Goal: Information Seeking & Learning: Learn about a topic

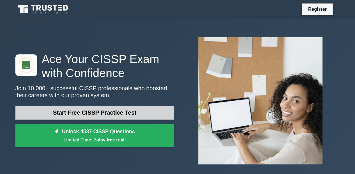
click at [108, 116] on link "Start Free CISSP Practice Test" at bounding box center [94, 113] width 159 height 14
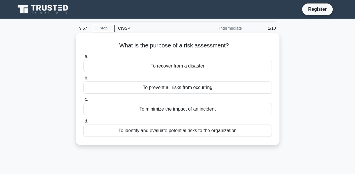
drag, startPoint x: 134, startPoint y: 46, endPoint x: 235, endPoint y: 50, distance: 100.8
click at [235, 50] on div "What is the purpose of a risk assessment? .spinner_0XTQ{transform-origin:center…" at bounding box center [177, 89] width 199 height 108
click at [220, 51] on div "What is the purpose of a risk assessment? .spinner_0XTQ{transform-origin:center…" at bounding box center [177, 89] width 199 height 108
click at [233, 109] on div "To minimize the impact of an incident" at bounding box center [178, 109] width 189 height 12
click at [84, 102] on input "c. To minimize the impact of an incident" at bounding box center [84, 100] width 0 height 4
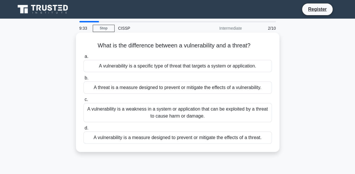
click at [242, 114] on div "A vulnerability is a weakness in a system or application that can be exploited …" at bounding box center [178, 112] width 189 height 19
click at [84, 102] on input "c. A vulnerability is a weakness in a system or application that can be exploit…" at bounding box center [84, 100] width 0 height 4
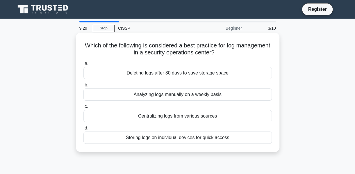
drag, startPoint x: 99, startPoint y: 46, endPoint x: 258, endPoint y: 51, distance: 159.6
click at [258, 51] on h5 "Which of the following is considered a best practice for log management in a se…" at bounding box center [178, 49] width 190 height 15
click at [215, 96] on div "Analyzing logs manually on a weekly basis" at bounding box center [178, 94] width 189 height 12
click at [84, 87] on input "b. Analyzing logs manually on a weekly basis" at bounding box center [84, 85] width 0 height 4
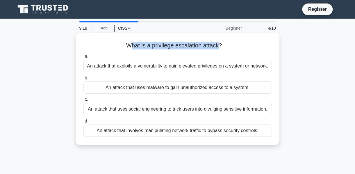
drag, startPoint x: 151, startPoint y: 46, endPoint x: 221, endPoint y: 43, distance: 69.4
click at [221, 43] on h5 "What is a privilege escalation attack? .spinner_0XTQ{transform-origin:center;an…" at bounding box center [178, 46] width 190 height 8
click at [164, 49] on h5 "What is a privilege escalation attack? .spinner_0XTQ{transform-origin:center;an…" at bounding box center [178, 46] width 190 height 8
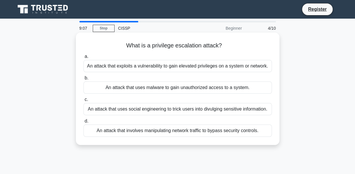
click at [176, 66] on div "An attack that exploits a vulnerability to gain elevated privileges on a system…" at bounding box center [178, 66] width 189 height 12
click at [84, 59] on input "a. An attack that exploits a vulnerability to gain elevated privileges on a sys…" at bounding box center [84, 57] width 0 height 4
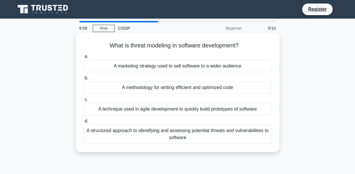
click at [128, 133] on div "A structured approach to identifying and assessing potential threats and vulner…" at bounding box center [178, 134] width 189 height 19
click at [84, 123] on input "d. A structured approach to identifying and assessing potential threats and vul…" at bounding box center [84, 121] width 0 height 4
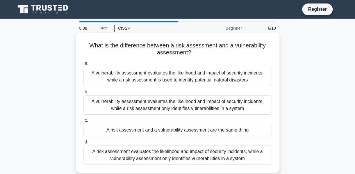
click at [244, 110] on div "A vulnerability assessment evaluates the likelihood and impact of security inci…" at bounding box center [178, 104] width 189 height 19
click at [84, 94] on input "b. A vulnerability assessment evaluates the likelihood and impact of security i…" at bounding box center [84, 92] width 0 height 4
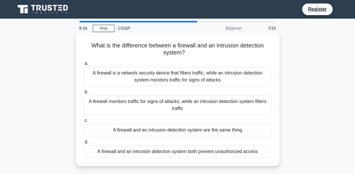
drag, startPoint x: 96, startPoint y: 47, endPoint x: 264, endPoint y: 52, distance: 168.1
click at [264, 52] on h5 "What is the difference between a firewall and an intrusion detection system? .s…" at bounding box center [178, 49] width 190 height 15
click at [182, 77] on div "A firewall is a network security device that filters traffic, while an intrusio…" at bounding box center [178, 76] width 189 height 19
click at [84, 66] on input "a. A firewall is a network security device that filters traffic, while an intru…" at bounding box center [84, 64] width 0 height 4
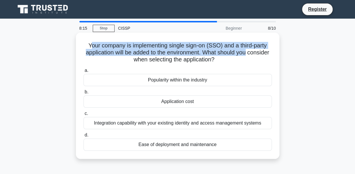
drag, startPoint x: 89, startPoint y: 45, endPoint x: 264, endPoint y: 52, distance: 174.8
click at [264, 52] on h5 "Your company is implementing single sign-on (SSO) and a third-party application…" at bounding box center [178, 53] width 190 height 22
click at [195, 49] on h5 "Your company is implementing single sign-on (SSO) and a third-party application…" at bounding box center [178, 53] width 190 height 22
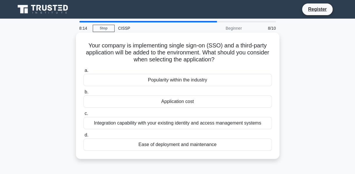
click at [187, 60] on h5 "Your company is implementing single sign-on (SSO) and a third-party application…" at bounding box center [178, 53] width 190 height 22
click at [212, 59] on h5 "Your company is implementing single sign-on (SSO) and a third-party application…" at bounding box center [178, 53] width 190 height 22
drag, startPoint x: 100, startPoint y: 45, endPoint x: 137, endPoint y: 43, distance: 37.3
click at [112, 44] on h5 "Your company is implementing single sign-on (SSO) and a third-party application…" at bounding box center [178, 53] width 190 height 22
click at [217, 47] on h5 "Your company is implementing single sign-on (SSO) and a third-party application…" at bounding box center [178, 53] width 190 height 22
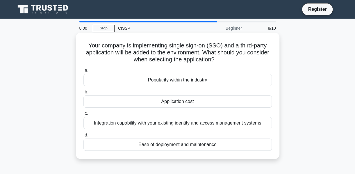
click at [198, 121] on div "Integration capability with your existing identity and access management systems" at bounding box center [178, 123] width 189 height 12
click at [84, 116] on input "c. Integration capability with your existing identity and access management sys…" at bounding box center [84, 114] width 0 height 4
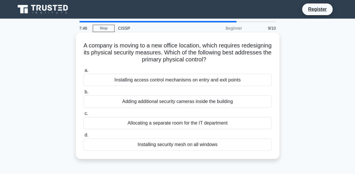
drag, startPoint x: 95, startPoint y: 50, endPoint x: 258, endPoint y: 57, distance: 163.5
click at [258, 57] on h5 "A company is moving to a new office location, which requires redesigning its ph…" at bounding box center [178, 53] width 190 height 22
click at [233, 53] on h5 "A company is moving to a new office location, which requires redesigning its ph…" at bounding box center [178, 53] width 190 height 22
click at [233, 121] on div "Allocating a separate room for the IT department" at bounding box center [178, 123] width 189 height 12
click at [84, 116] on input "c. Allocating a separate room for the IT department" at bounding box center [84, 114] width 0 height 4
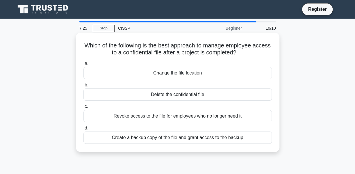
click at [174, 117] on div "Revoke access to the file for employees who no longer need it" at bounding box center [178, 116] width 189 height 12
click at [84, 109] on input "c. Revoke access to the file for employees who no longer need it" at bounding box center [84, 107] width 0 height 4
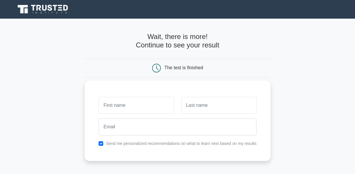
click at [109, 108] on input "text" at bounding box center [136, 105] width 75 height 17
type input "Regen"
click at [210, 105] on input "text" at bounding box center [218, 105] width 75 height 17
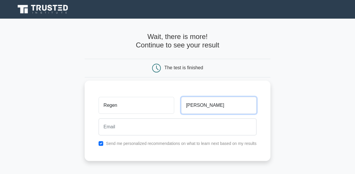
type input "Maharjan"
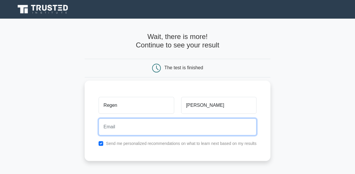
click at [189, 127] on input "email" at bounding box center [178, 126] width 158 height 17
type input "regenmaharjan090@gmail.com"
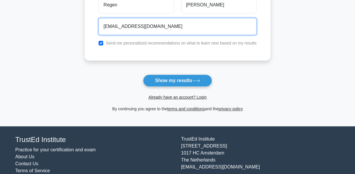
scroll to position [118, 0]
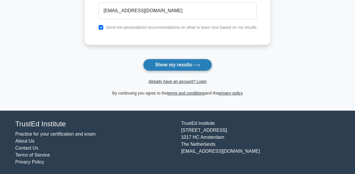
click at [145, 59] on button "Show my results" at bounding box center [177, 65] width 69 height 12
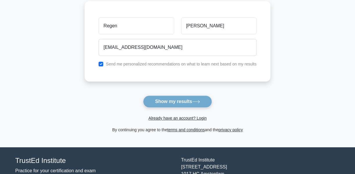
scroll to position [69, 0]
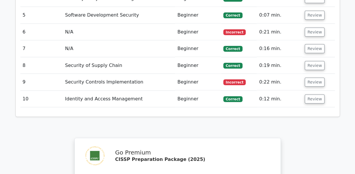
scroll to position [691, 0]
